Goal: Task Accomplishment & Management: Complete application form

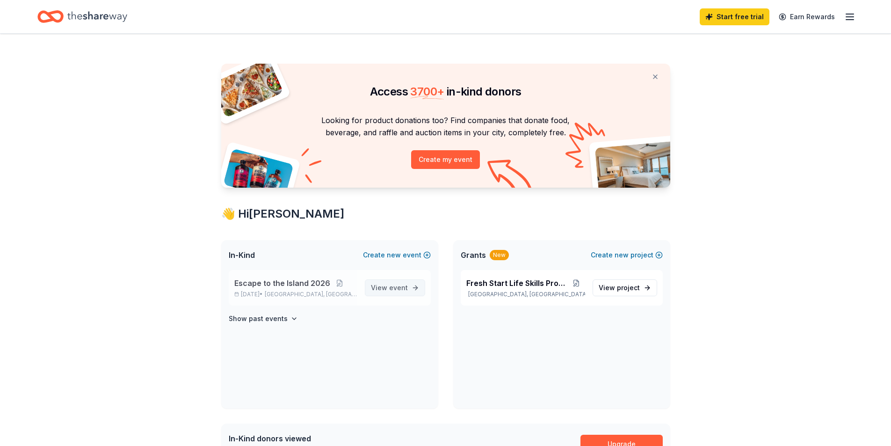
scroll to position [140, 0]
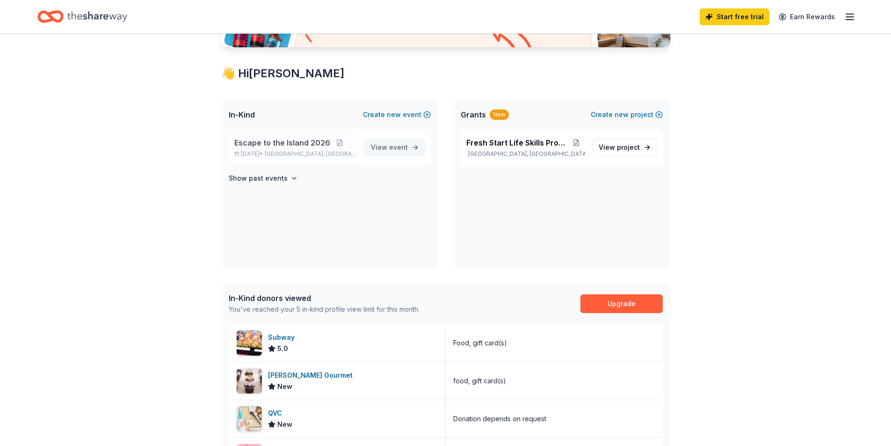
click at [392, 145] on span "event" at bounding box center [398, 147] width 19 height 8
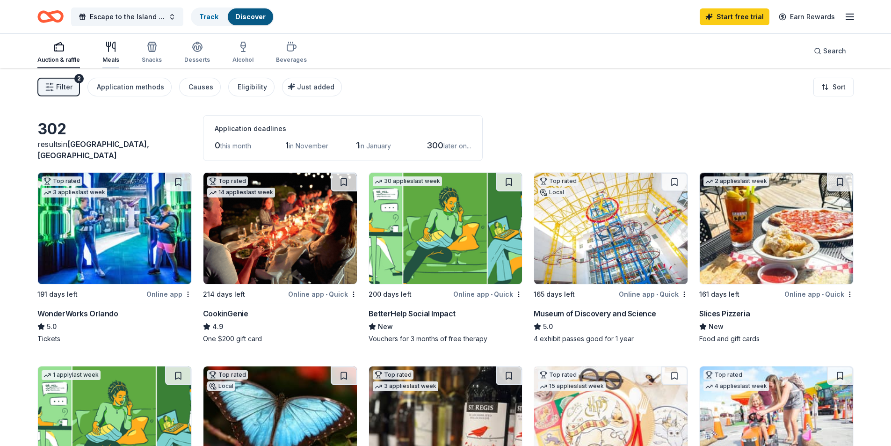
click at [105, 50] on icon "button" at bounding box center [110, 46] width 11 height 11
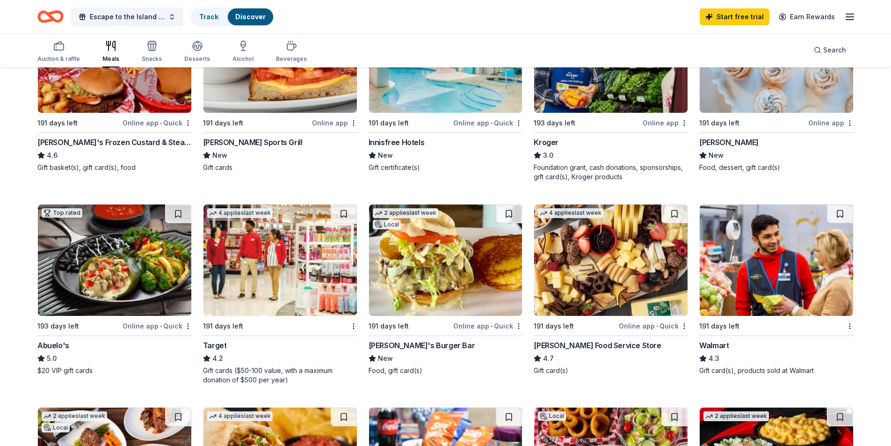
scroll to position [47, 0]
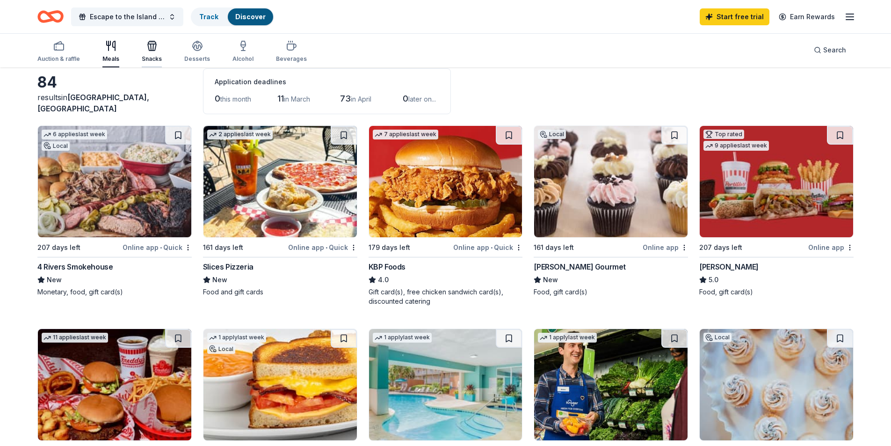
click at [149, 50] on icon "button" at bounding box center [152, 47] width 8 height 7
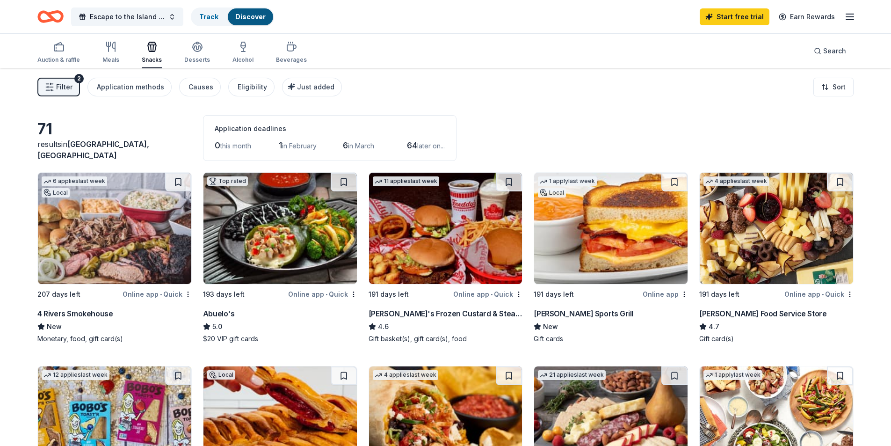
click at [741, 219] on img at bounding box center [775, 228] width 153 height 111
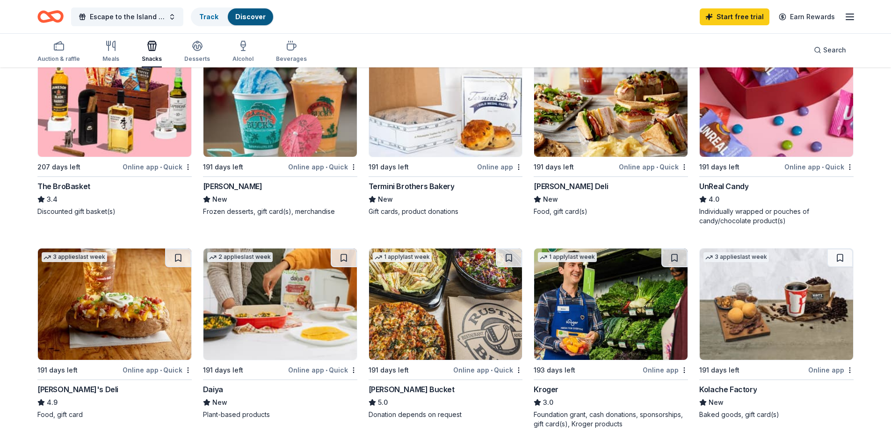
scroll to position [234, 0]
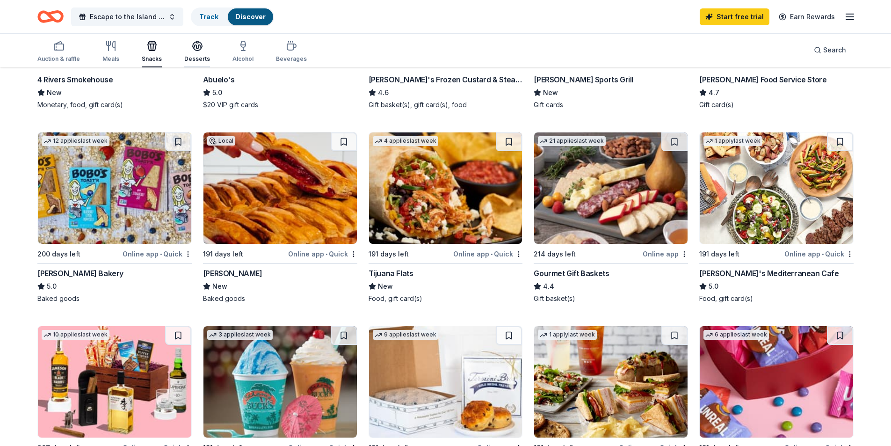
click at [192, 51] on icon "button" at bounding box center [197, 45] width 11 height 11
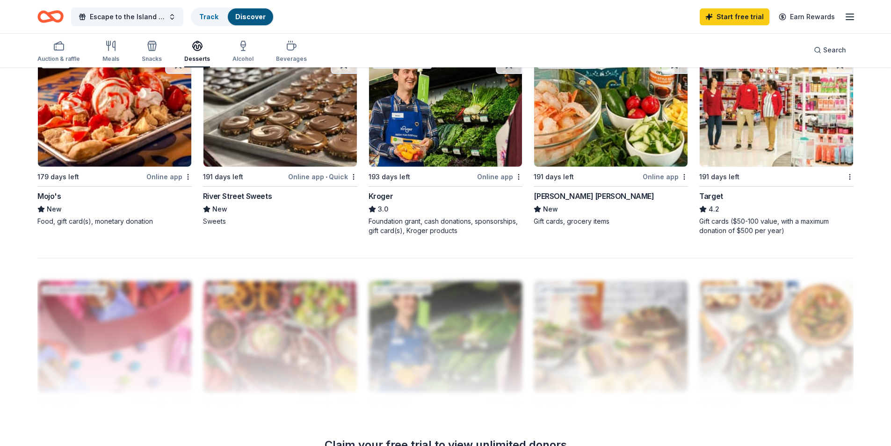
scroll to position [427, 0]
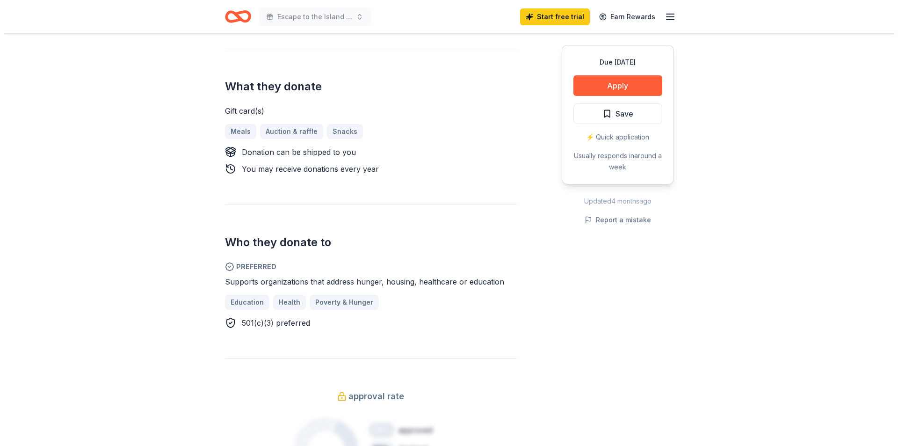
scroll to position [140, 0]
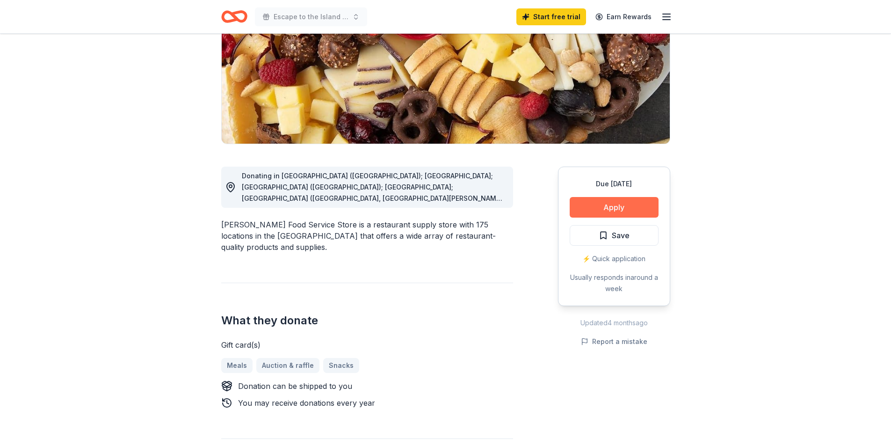
click at [637, 202] on button "Apply" at bounding box center [613, 207] width 89 height 21
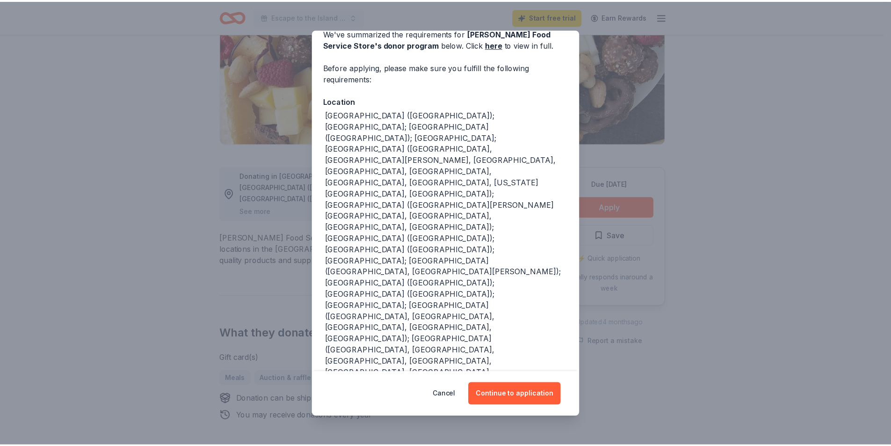
scroll to position [92, 0]
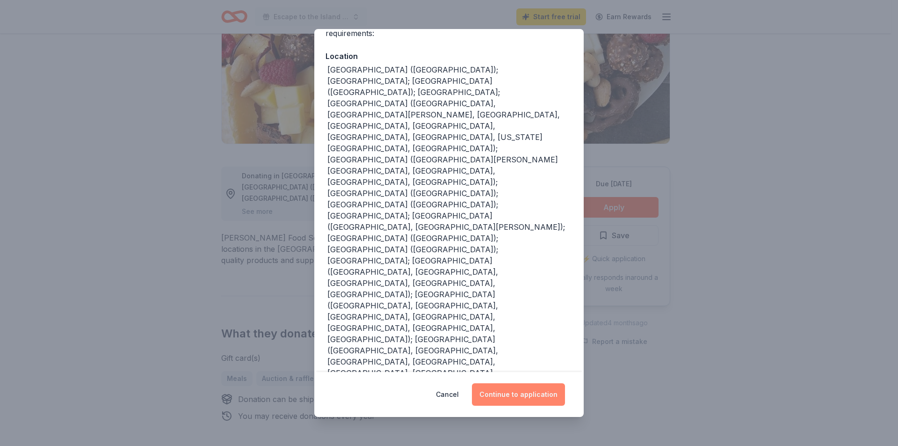
click at [490, 390] on button "Continue to application" at bounding box center [518, 394] width 93 height 22
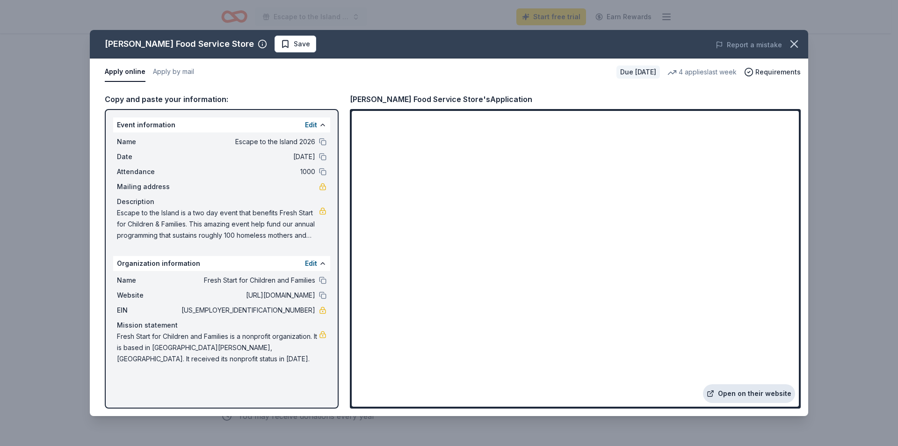
click at [769, 390] on link "Open on their website" at bounding box center [749, 393] width 92 height 19
click at [794, 48] on icon "button" at bounding box center [793, 43] width 13 height 13
